Goal: Check status: Check status

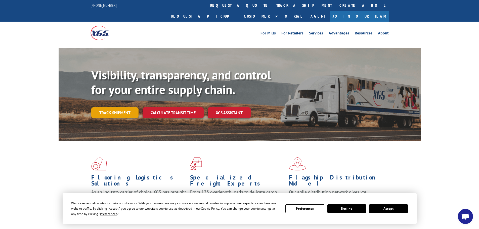
click at [116, 107] on link "Track shipment" at bounding box center [114, 112] width 47 height 11
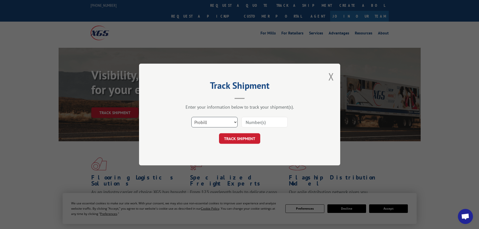
click at [225, 123] on select "Select category... Probill BOL PO" at bounding box center [215, 122] width 46 height 11
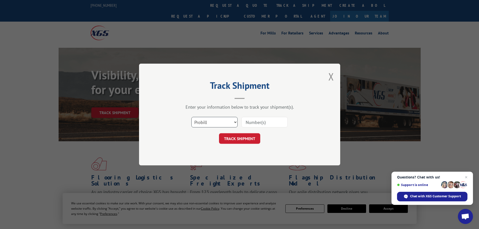
click at [212, 125] on select "Select category... Probill BOL PO" at bounding box center [215, 122] width 46 height 11
select select "bol"
click at [192, 117] on select "Select category... Probill BOL PO" at bounding box center [215, 122] width 46 height 11
click at [255, 123] on input at bounding box center [265, 122] width 46 height 11
paste input "BG1012835125"
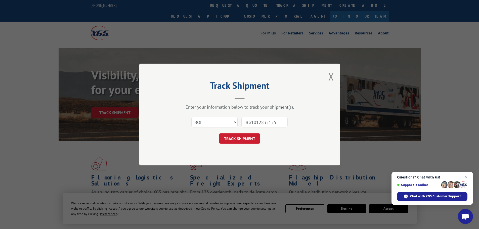
type input "BG1012835125"
click at [245, 137] on button "TRACK SHIPMENT" at bounding box center [239, 138] width 41 height 11
